Goal: Information Seeking & Learning: Find specific fact

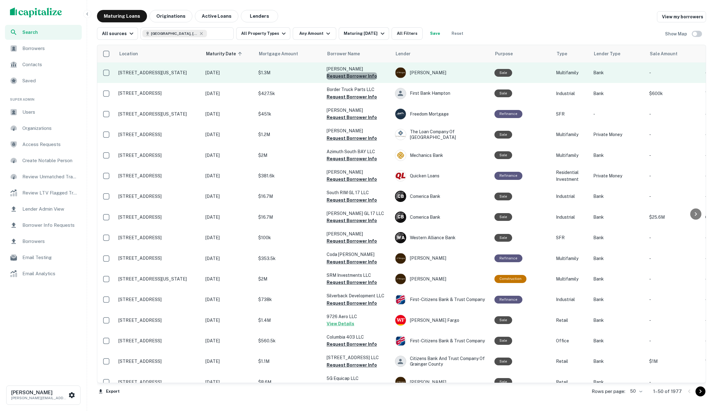
click at [366, 78] on button "Request Borrower Info" at bounding box center [352, 75] width 50 height 7
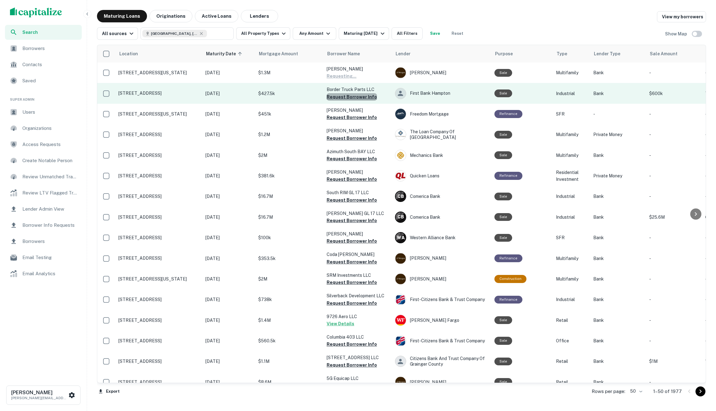
click at [362, 100] on button "Request Borrower Info" at bounding box center [352, 96] width 50 height 7
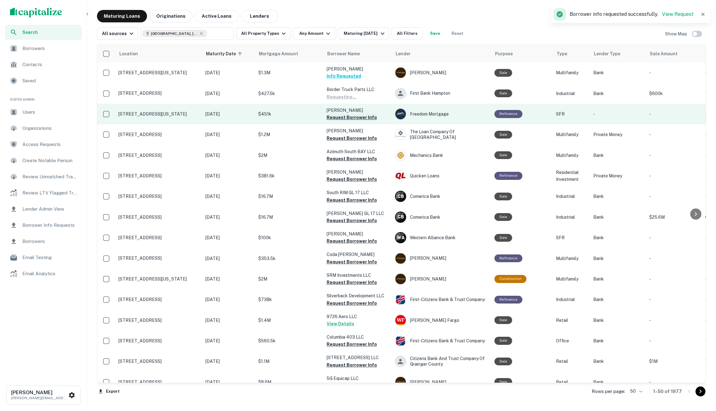
click at [357, 116] on button "Request Borrower Info" at bounding box center [352, 117] width 50 height 7
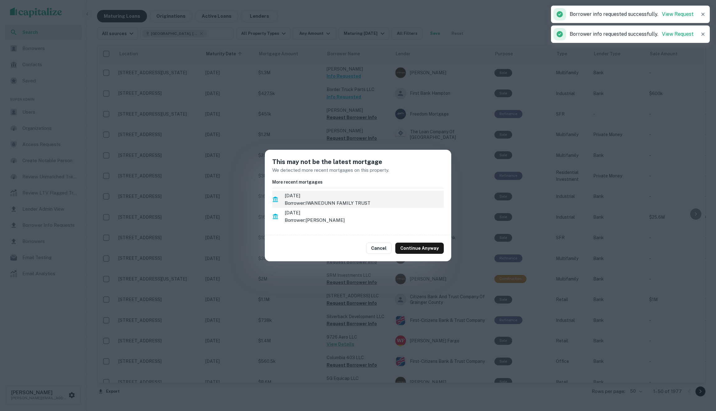
click at [355, 203] on p "Borrower: IWANEDUNN FAMILY TRUST" at bounding box center [364, 203] width 159 height 7
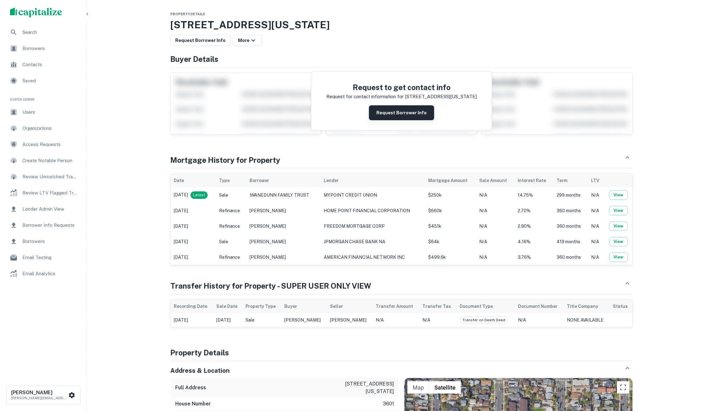
click at [396, 113] on button "Request Borrower Info" at bounding box center [401, 112] width 65 height 15
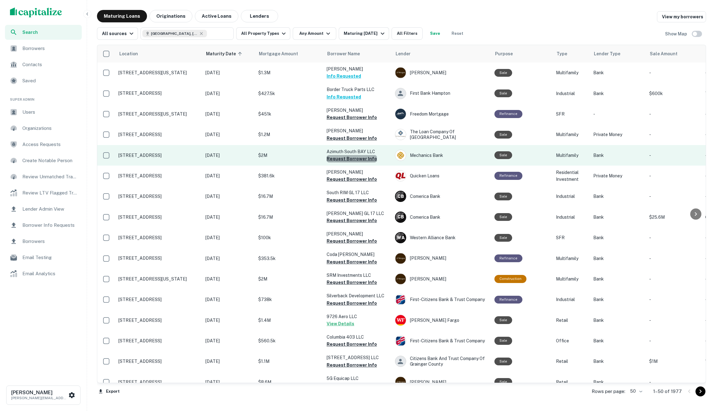
click at [355, 157] on button "Request Borrower Info" at bounding box center [352, 158] width 50 height 7
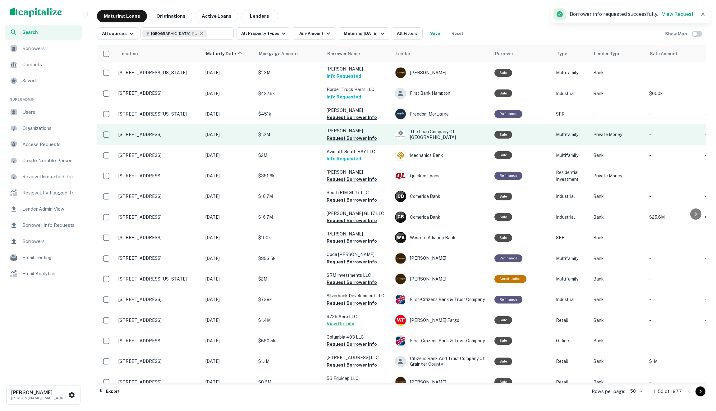
click at [358, 140] on button "Request Borrower Info" at bounding box center [352, 138] width 50 height 7
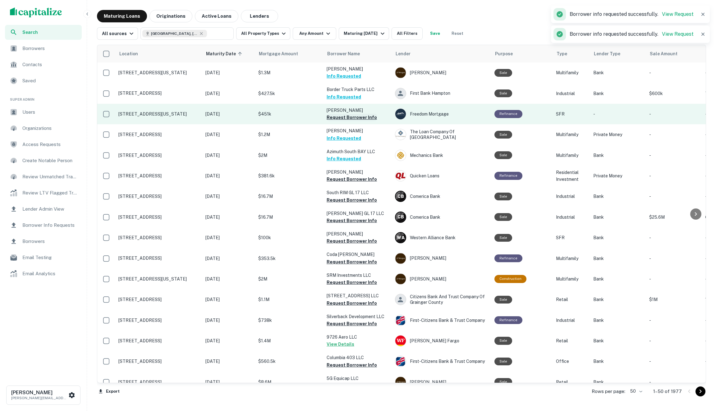
click at [361, 120] on button "Request Borrower Info" at bounding box center [352, 117] width 50 height 7
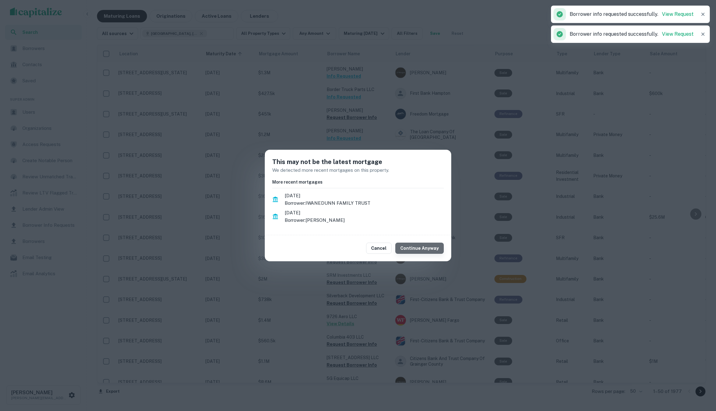
click at [423, 247] on button "Continue Anyway" at bounding box center [420, 248] width 49 height 11
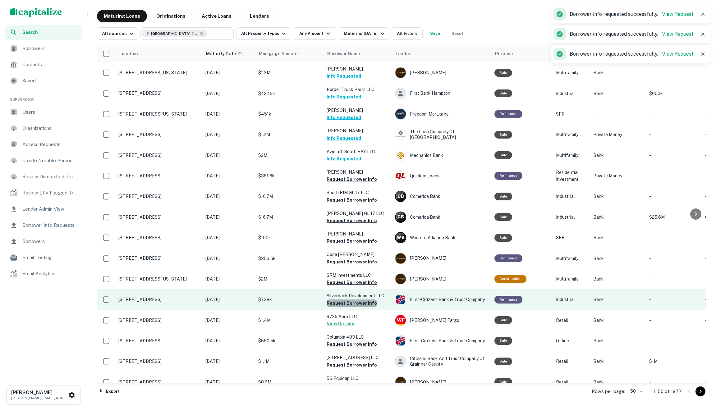
click at [360, 302] on button "Request Borrower Info" at bounding box center [352, 303] width 50 height 7
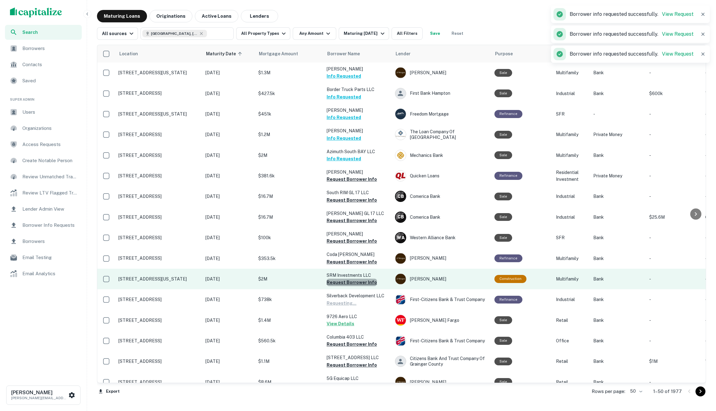
click at [360, 284] on button "Request Borrower Info" at bounding box center [352, 282] width 50 height 7
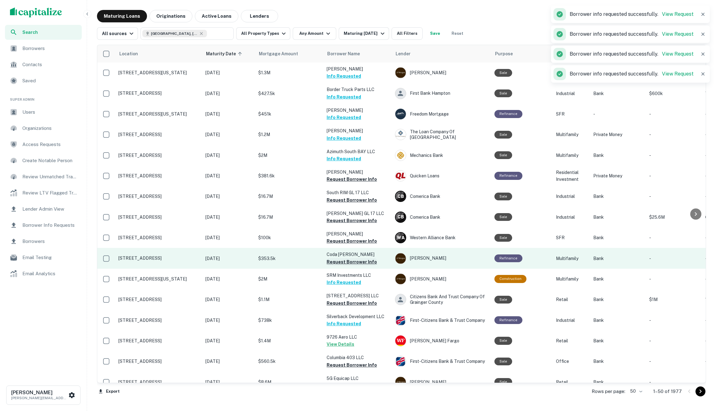
click at [360, 263] on button "Request Borrower Info" at bounding box center [352, 261] width 50 height 7
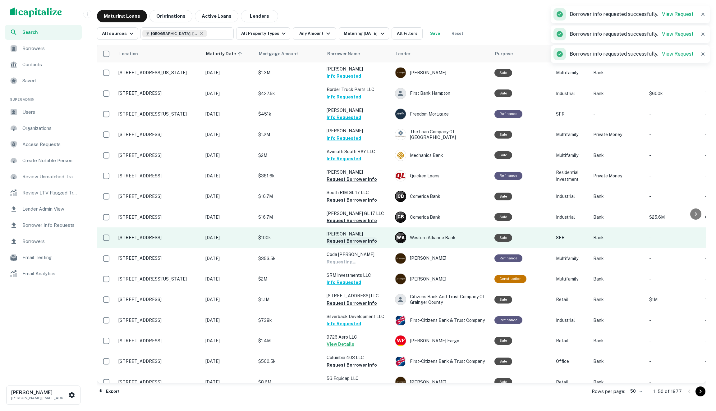
click at [360, 242] on button "Request Borrower Info" at bounding box center [352, 241] width 50 height 7
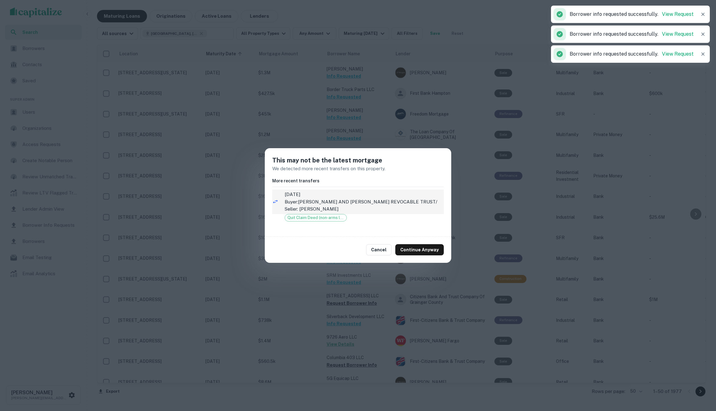
click at [376, 206] on p "Buyer: [PERSON_NAME] AND [PERSON_NAME] REVOCABLE TRUST / Seller: [PERSON_NAME]" at bounding box center [364, 205] width 159 height 15
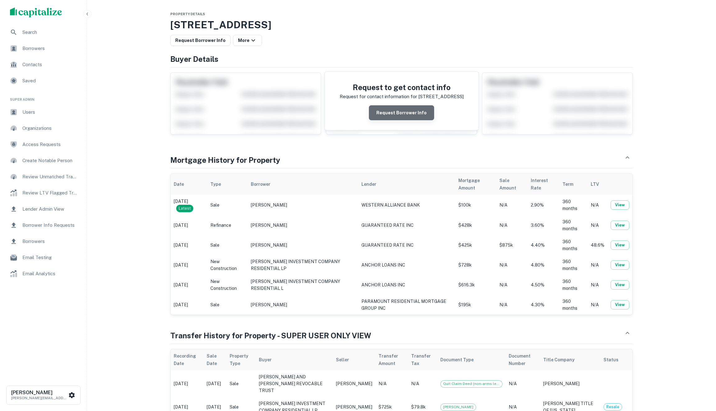
click at [414, 116] on button "Request Borrower Info" at bounding box center [401, 112] width 65 height 15
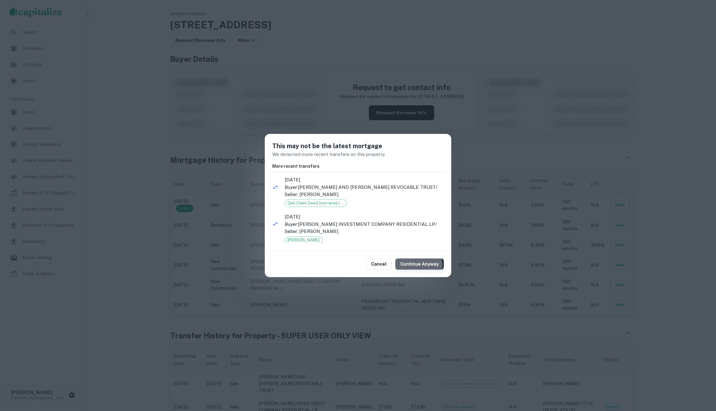
click at [414, 266] on button "Continue Anyway" at bounding box center [420, 264] width 49 height 11
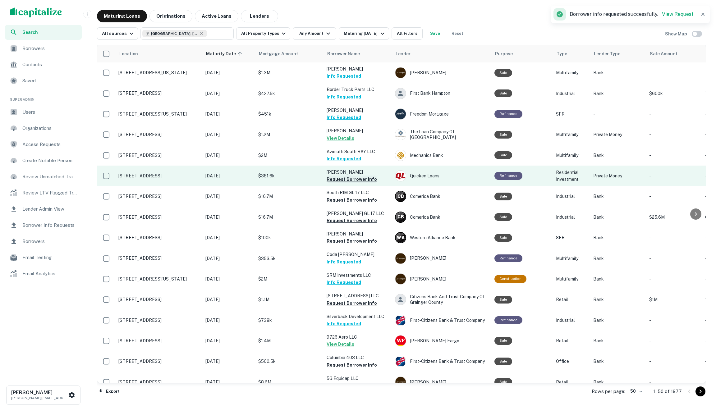
click at [358, 182] on button "Request Borrower Info" at bounding box center [352, 179] width 50 height 7
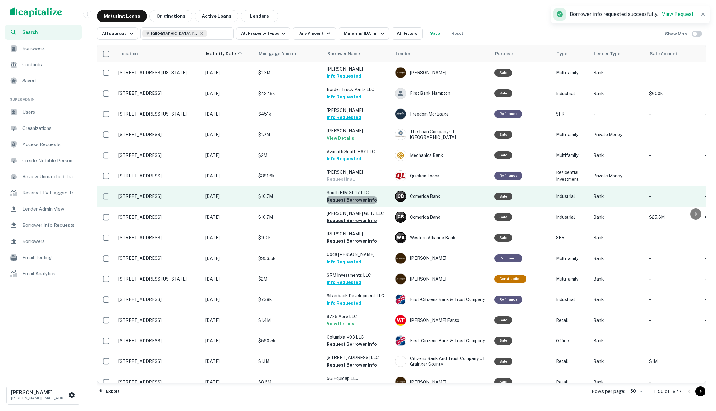
click at [355, 202] on button "Request Borrower Info" at bounding box center [352, 200] width 50 height 7
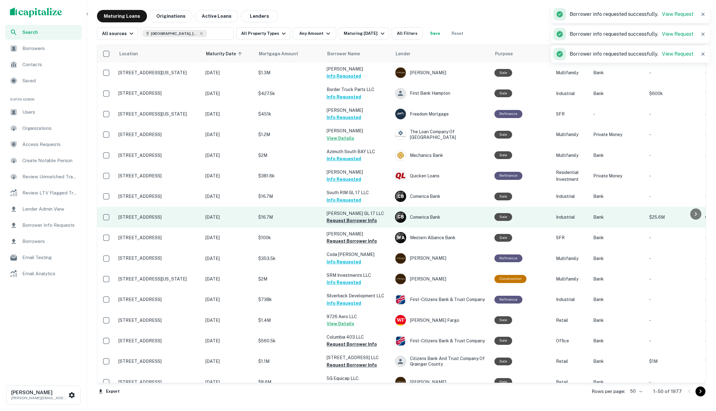
click at [353, 218] on button "Request Borrower Info" at bounding box center [352, 220] width 50 height 7
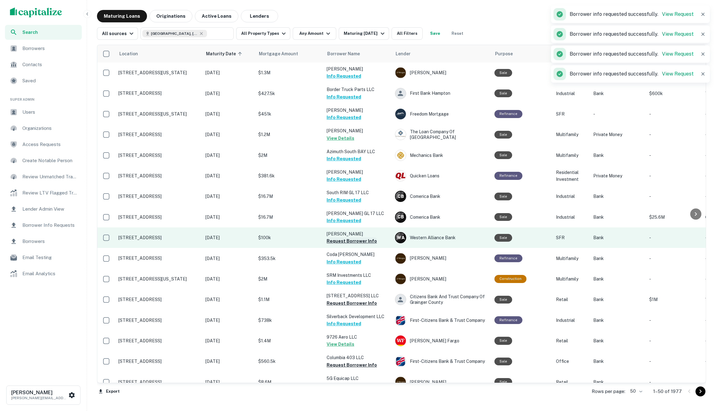
click at [351, 239] on button "Request Borrower Info" at bounding box center [352, 241] width 50 height 7
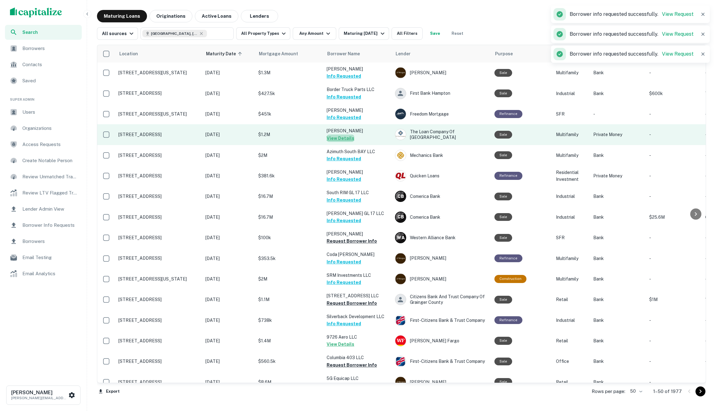
click at [343, 135] on button "View Details" at bounding box center [341, 138] width 28 height 7
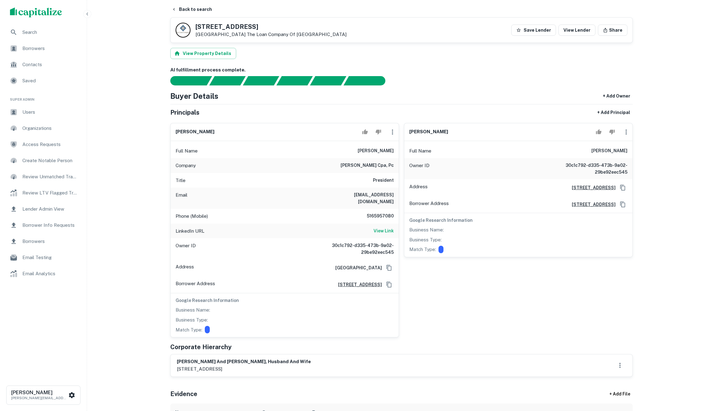
scroll to position [7, 0]
